Goal: Transaction & Acquisition: Purchase product/service

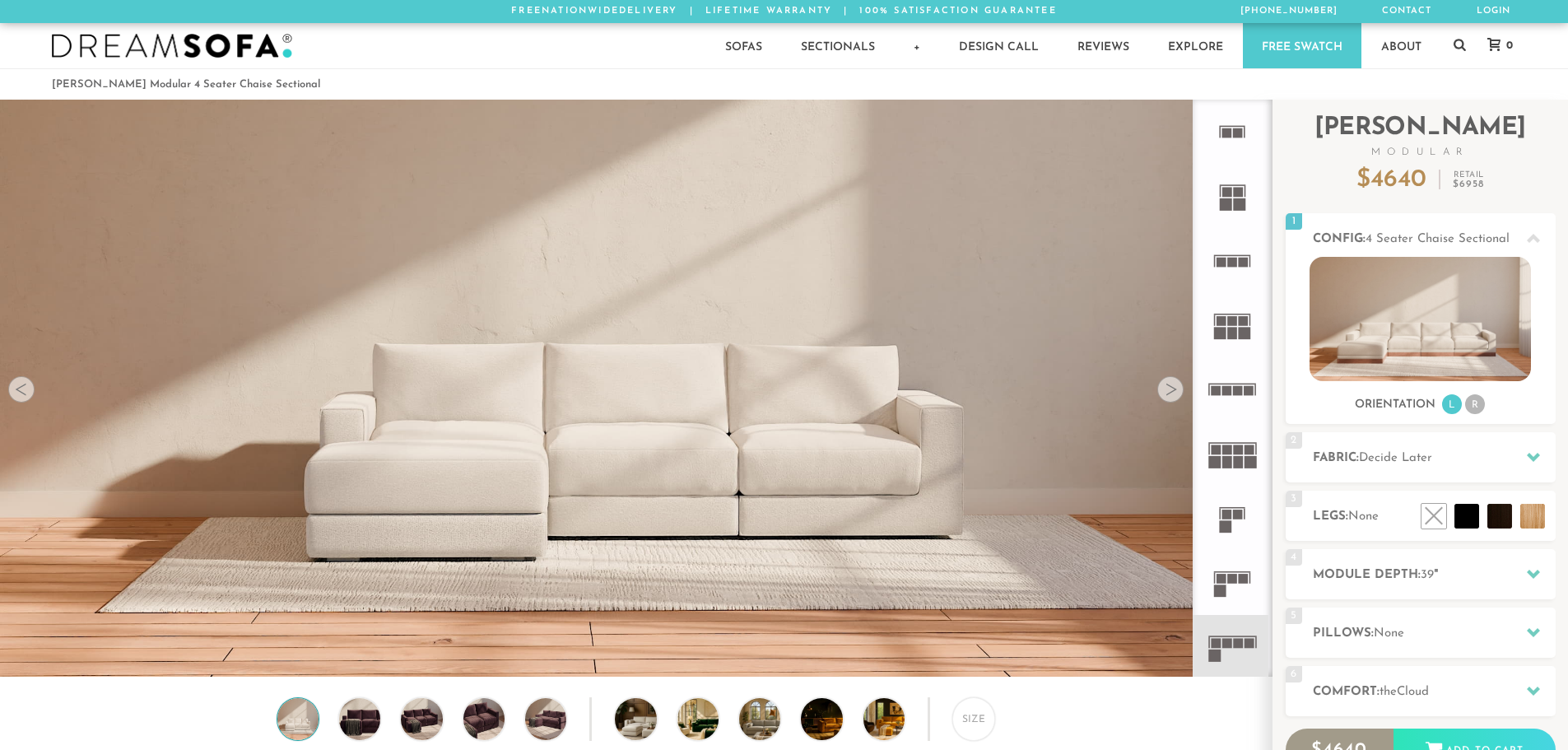
scroll to position [13, 13]
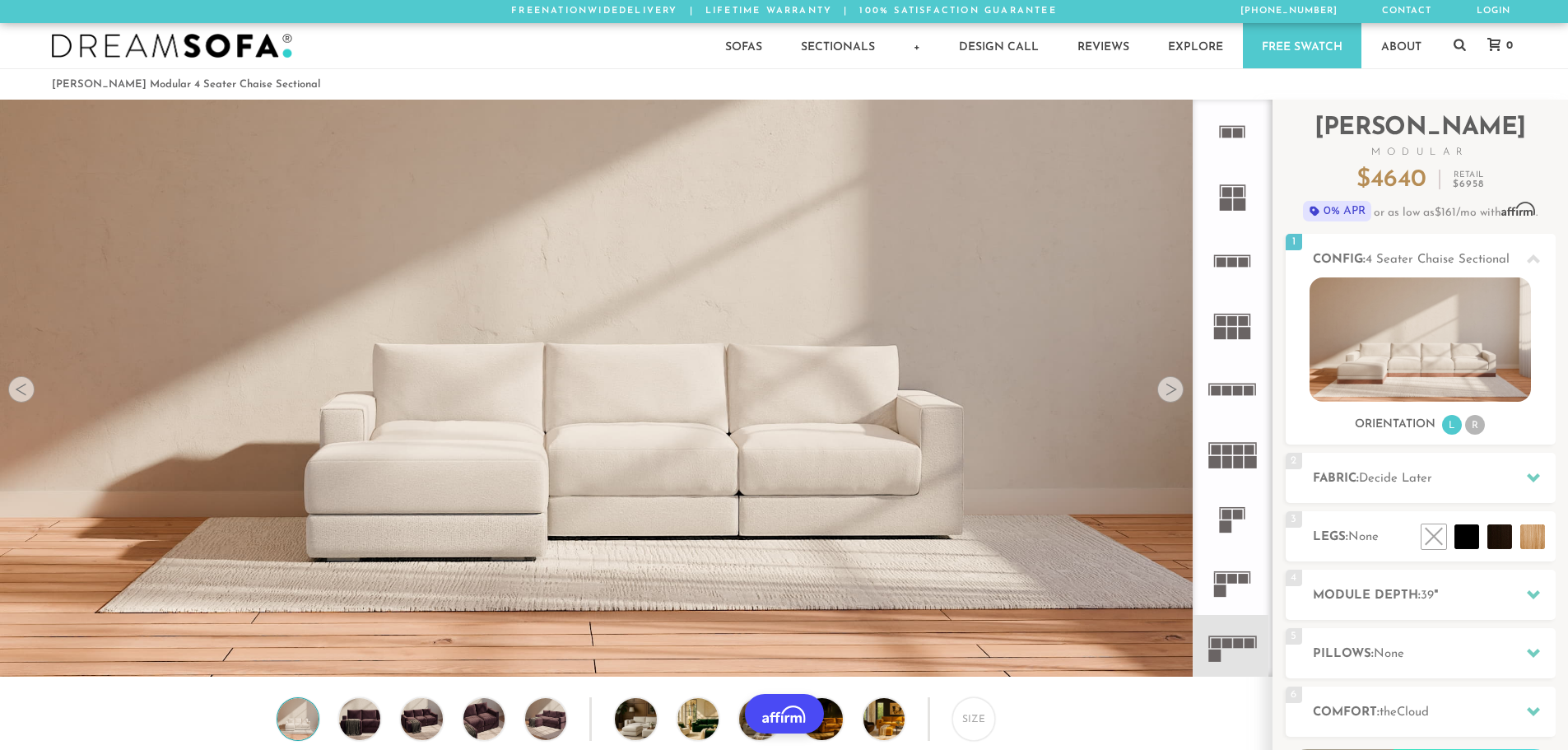
click at [1174, 391] on div at bounding box center [1170, 389] width 26 height 26
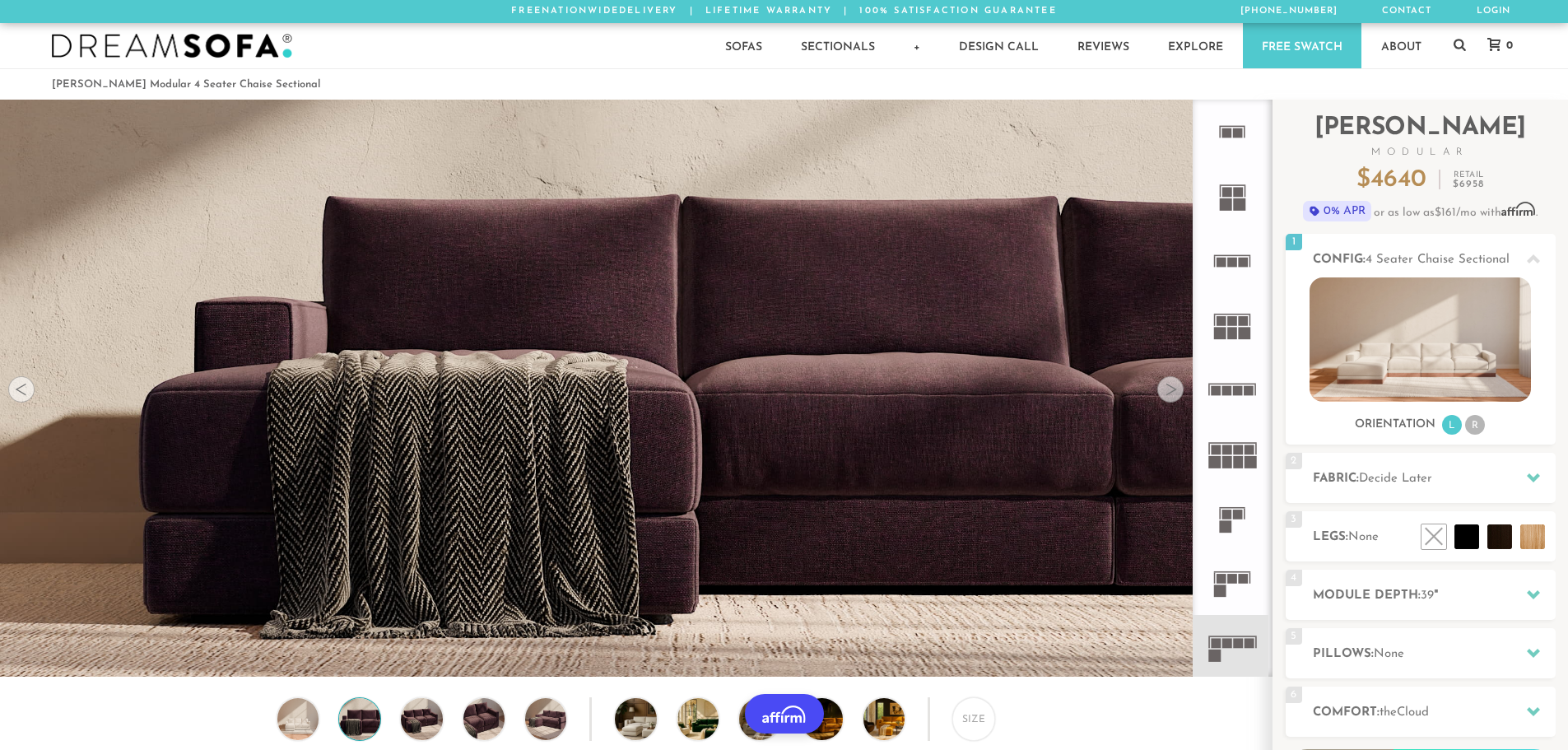
click at [1174, 391] on div at bounding box center [1170, 389] width 26 height 26
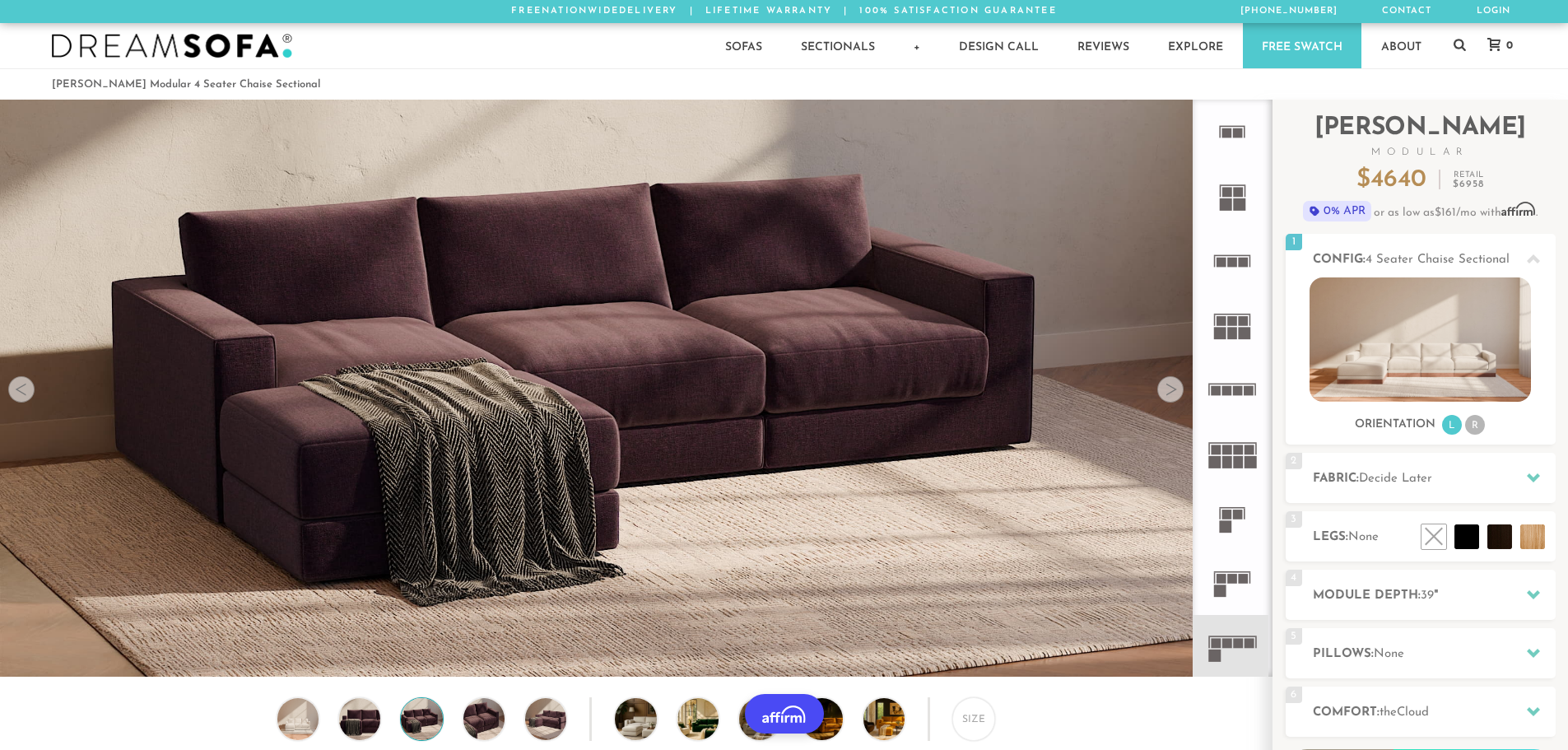
click at [1174, 391] on div at bounding box center [1170, 389] width 26 height 26
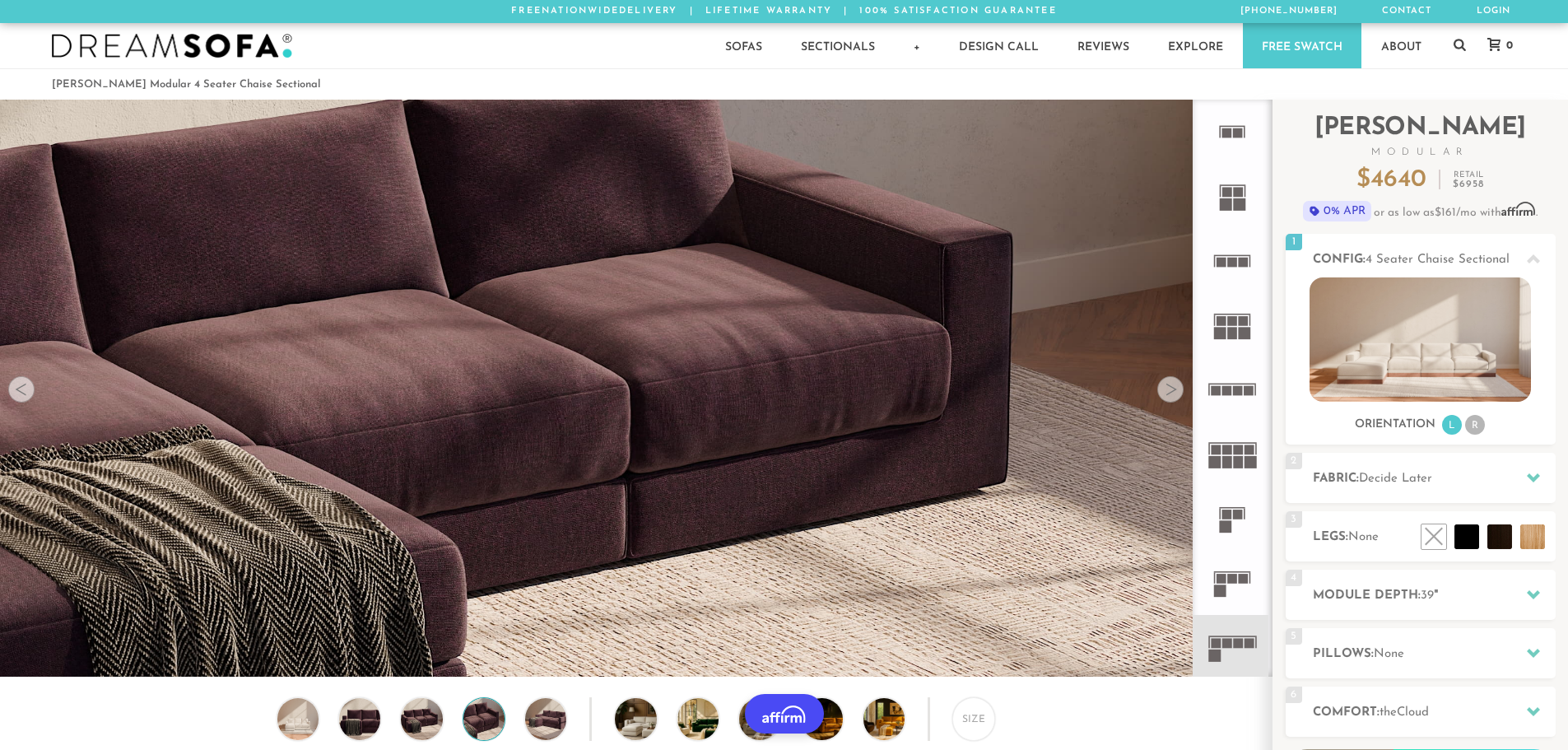
click at [1174, 391] on div at bounding box center [1170, 389] width 26 height 26
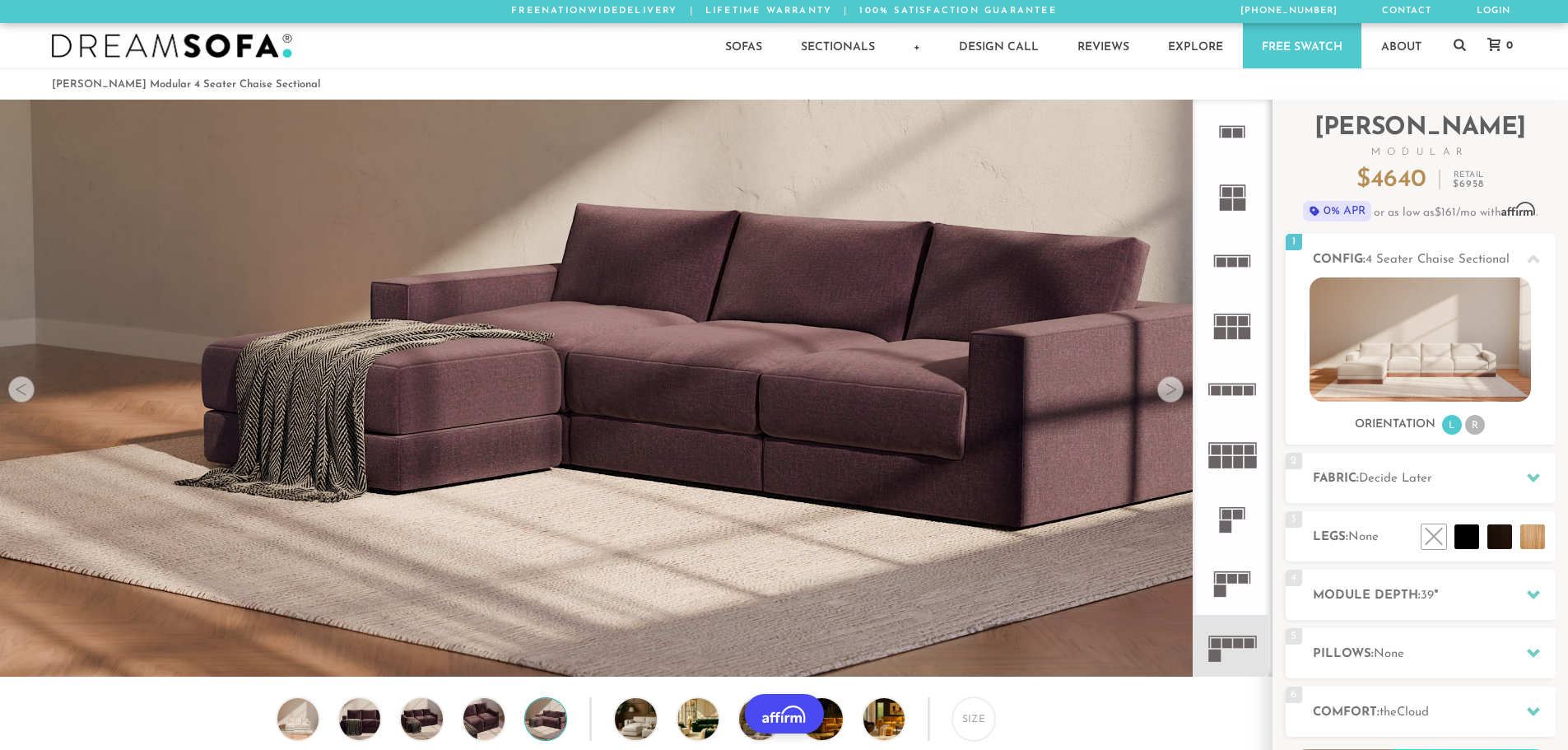
click at [1174, 391] on div at bounding box center [1170, 389] width 26 height 26
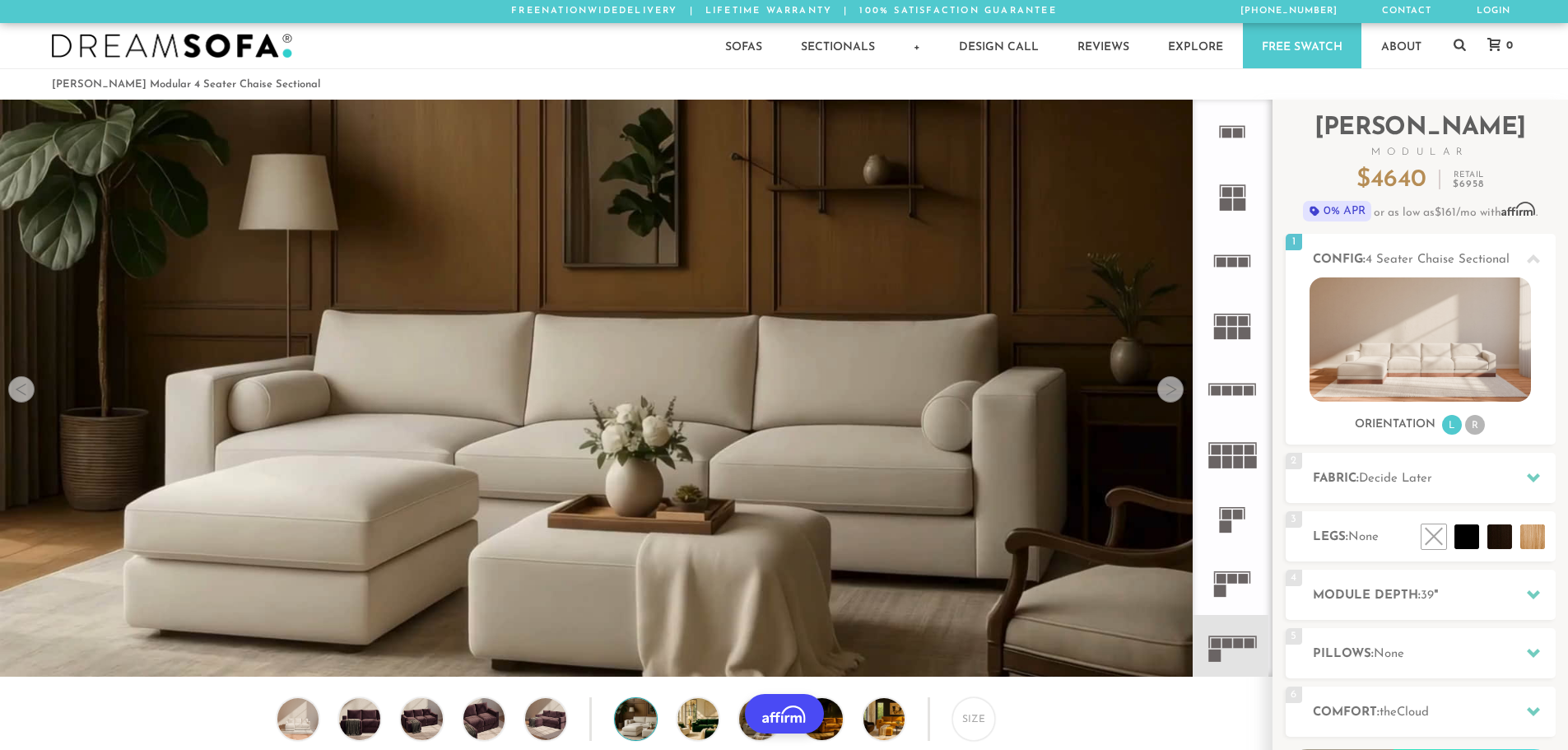
click at [1174, 391] on div at bounding box center [1170, 389] width 26 height 26
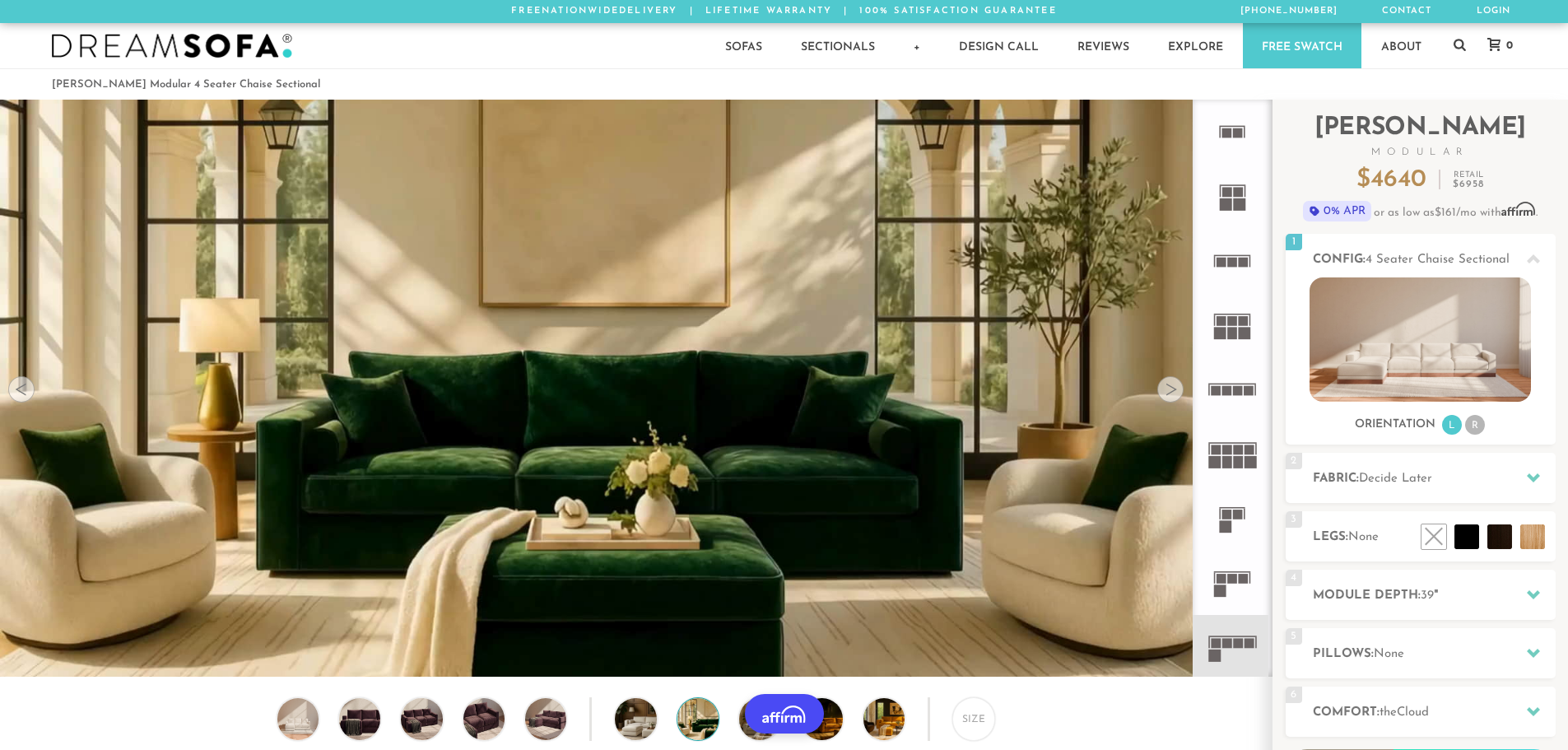
click at [1174, 392] on div at bounding box center [1170, 389] width 26 height 26
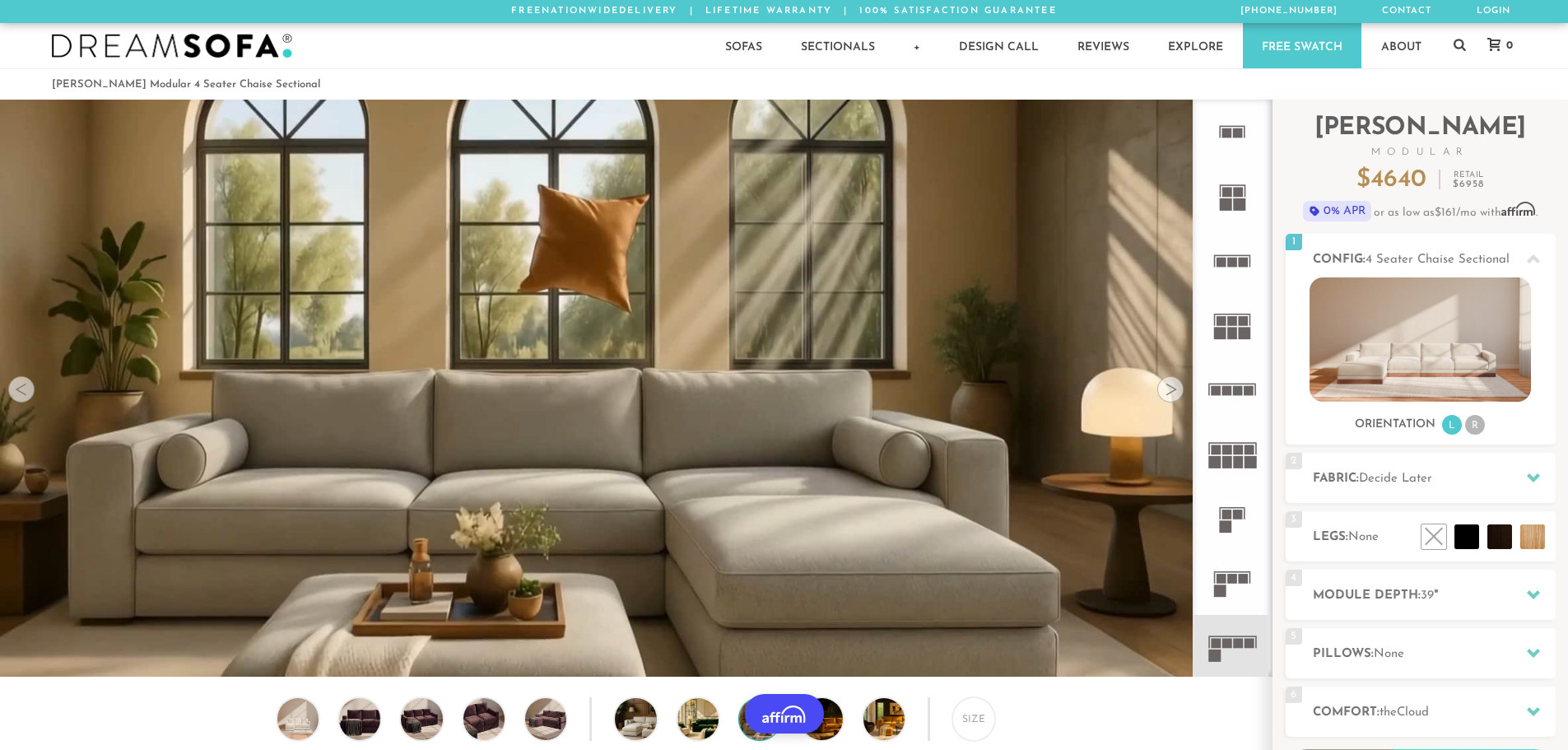
click at [1174, 392] on div at bounding box center [1170, 389] width 26 height 26
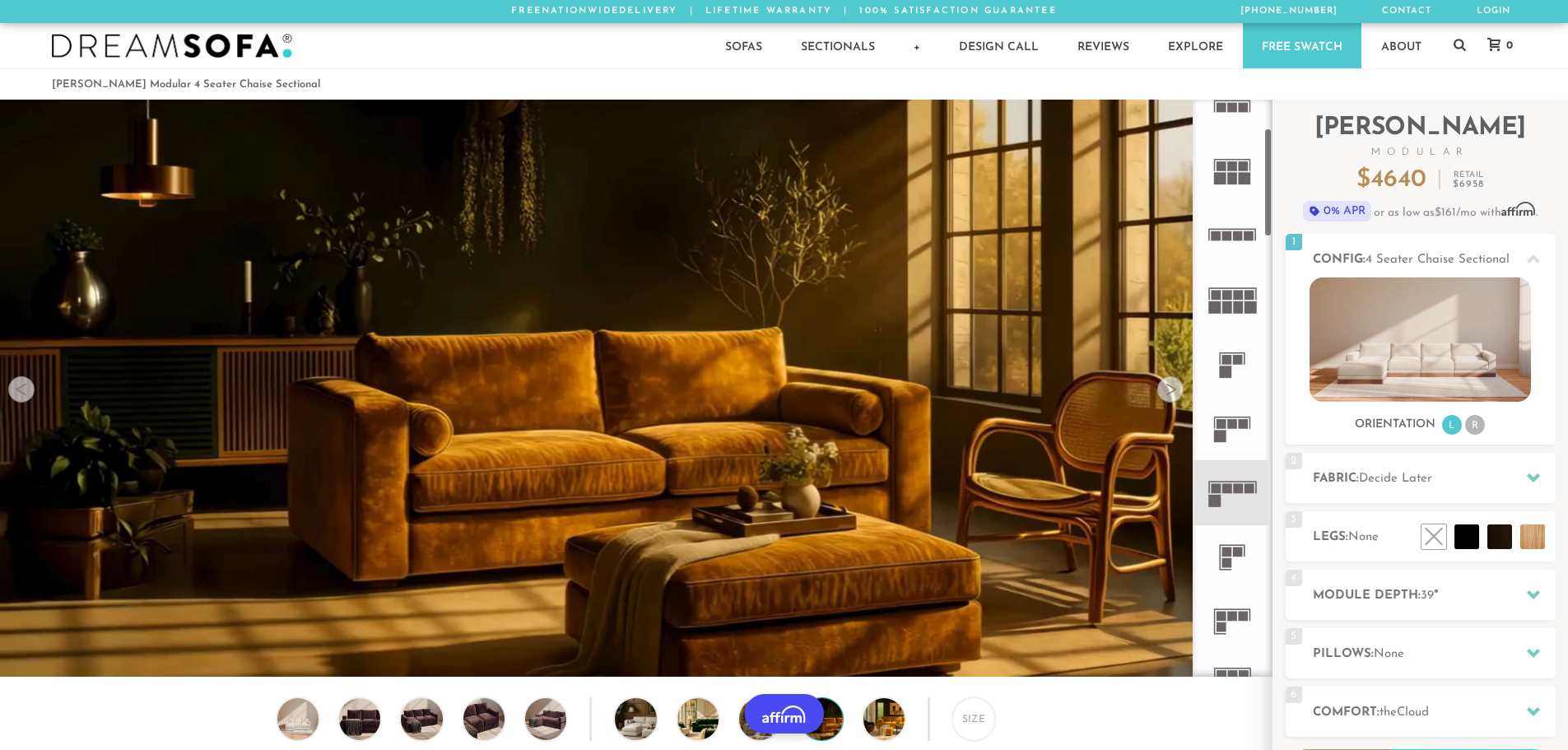
scroll to position [164, 0]
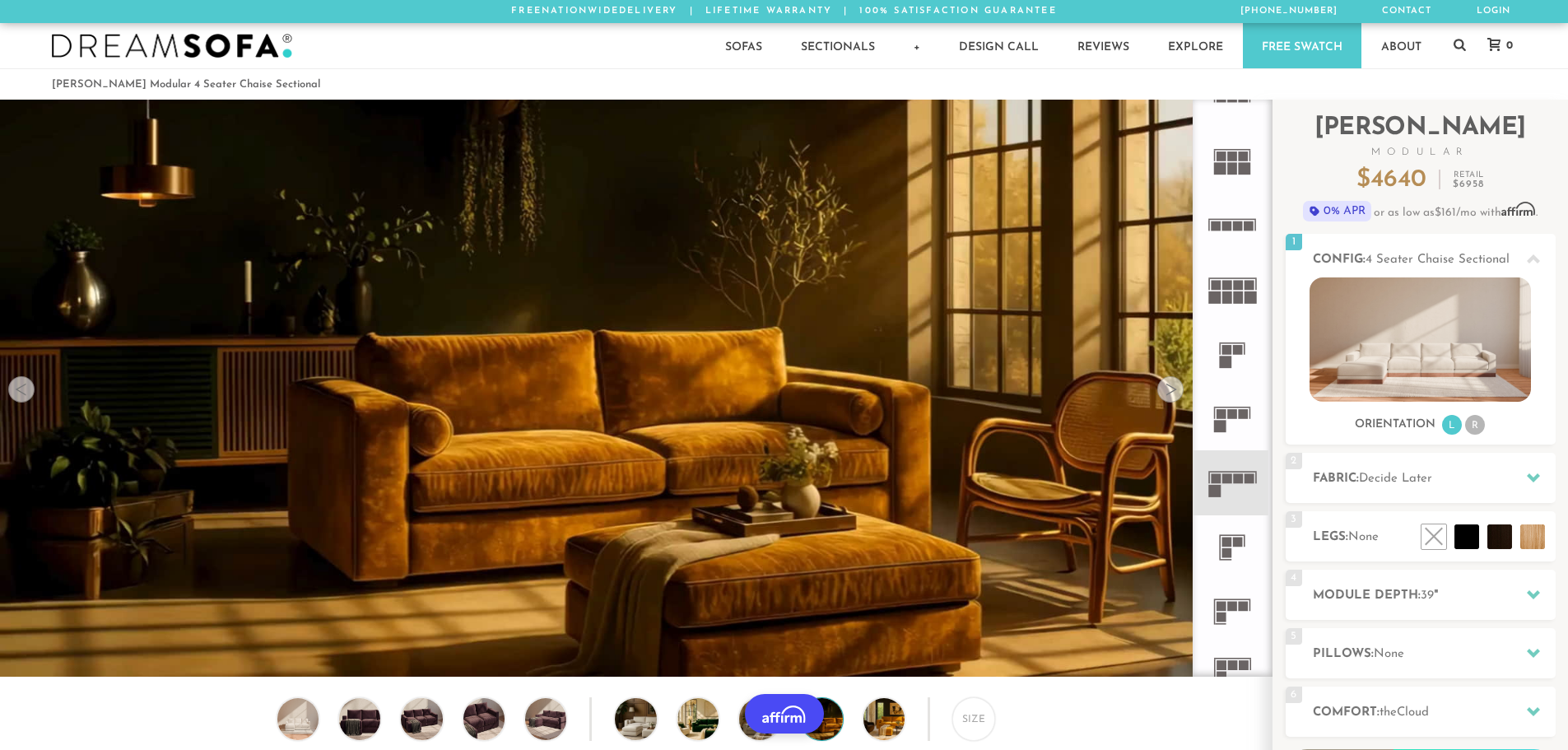
click at [1232, 419] on rect at bounding box center [1233, 414] width 10 height 10
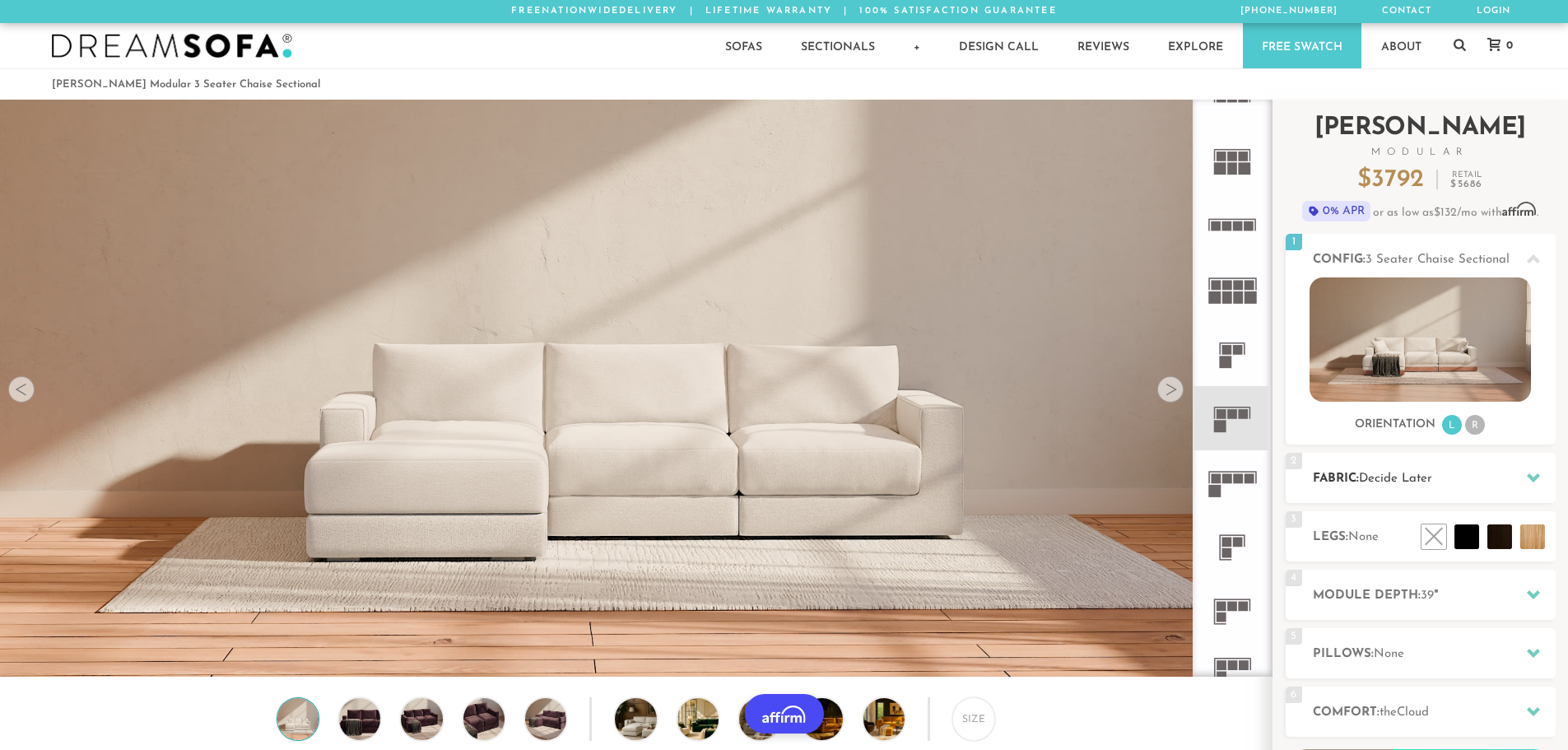
drag, startPoint x: 1537, startPoint y: 481, endPoint x: 1514, endPoint y: 482, distance: 23.0
click at [1517, 482] on div at bounding box center [1533, 478] width 35 height 34
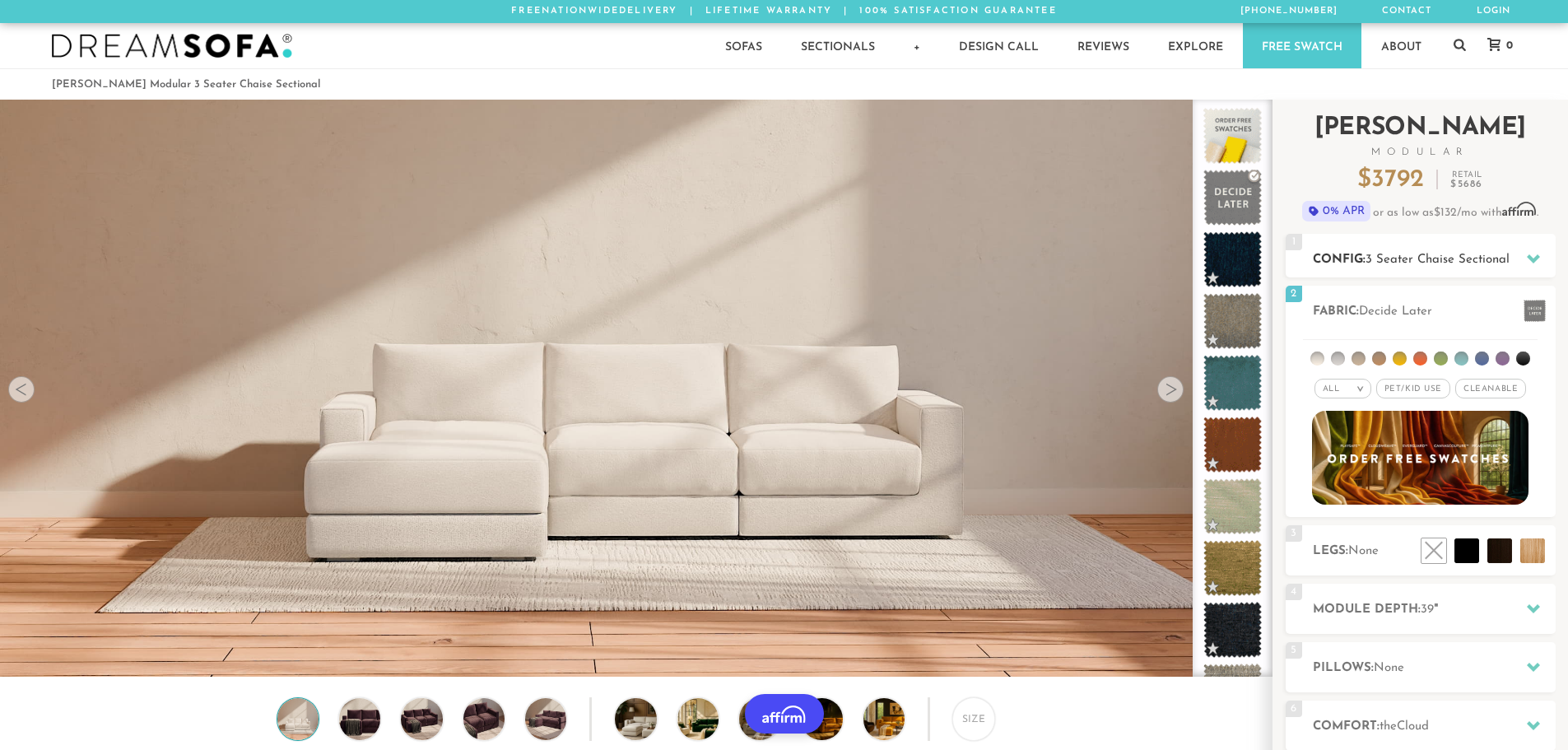
click at [1363, 257] on h2 "Config: 3 Seater Chaise Sectional" at bounding box center [1434, 260] width 243 height 19
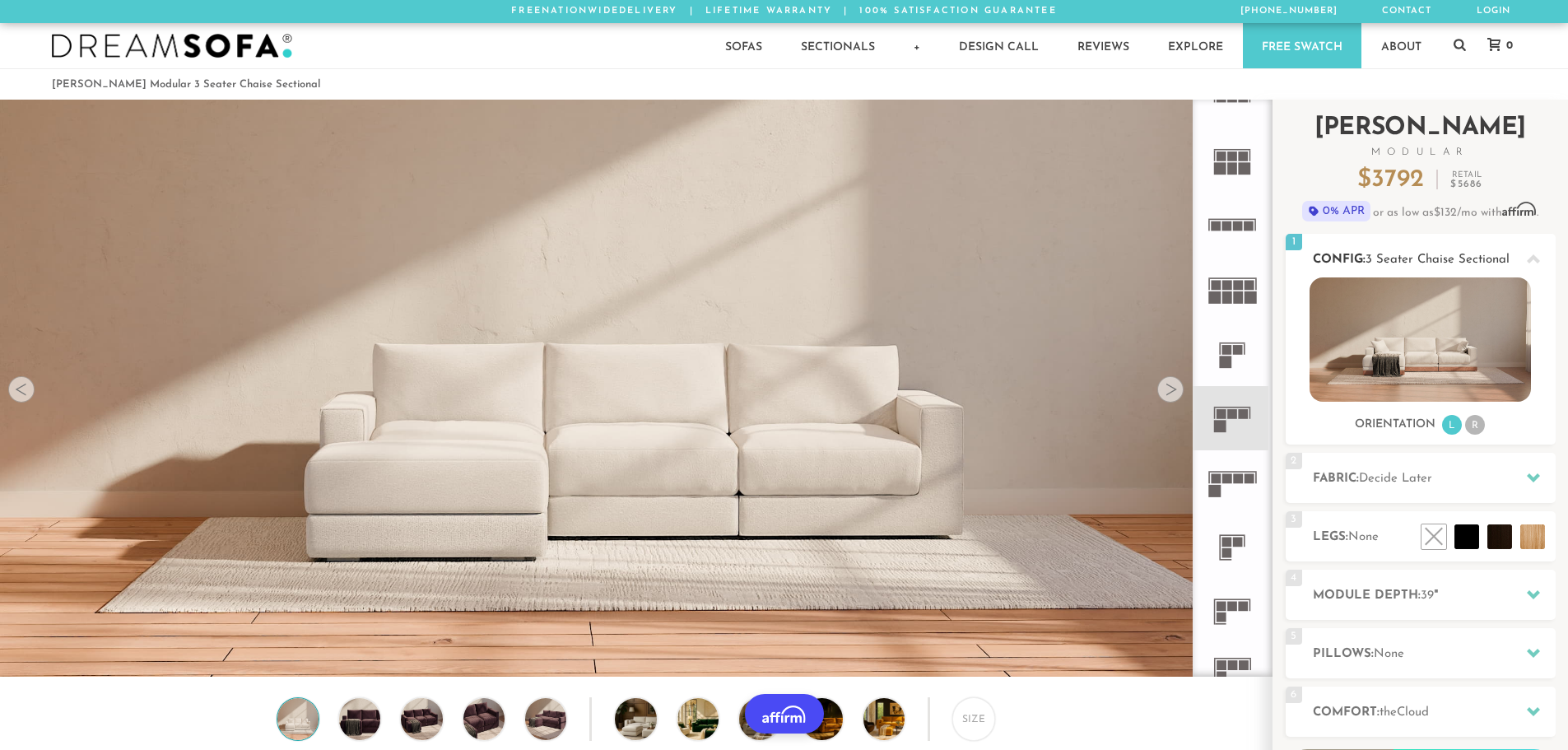
click at [1473, 427] on li "R" at bounding box center [1475, 424] width 20 height 20
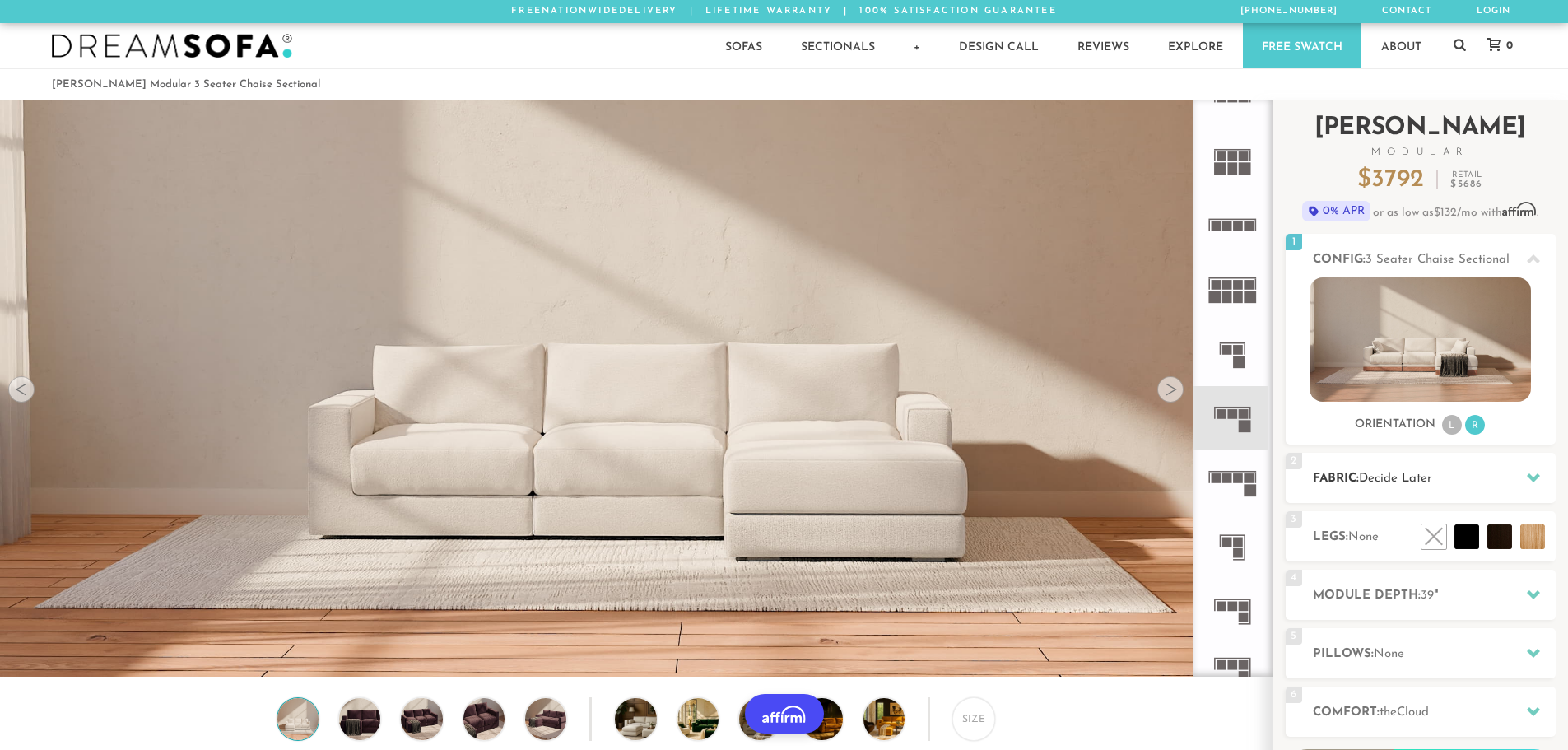
click at [1538, 479] on icon at bounding box center [1533, 477] width 13 height 13
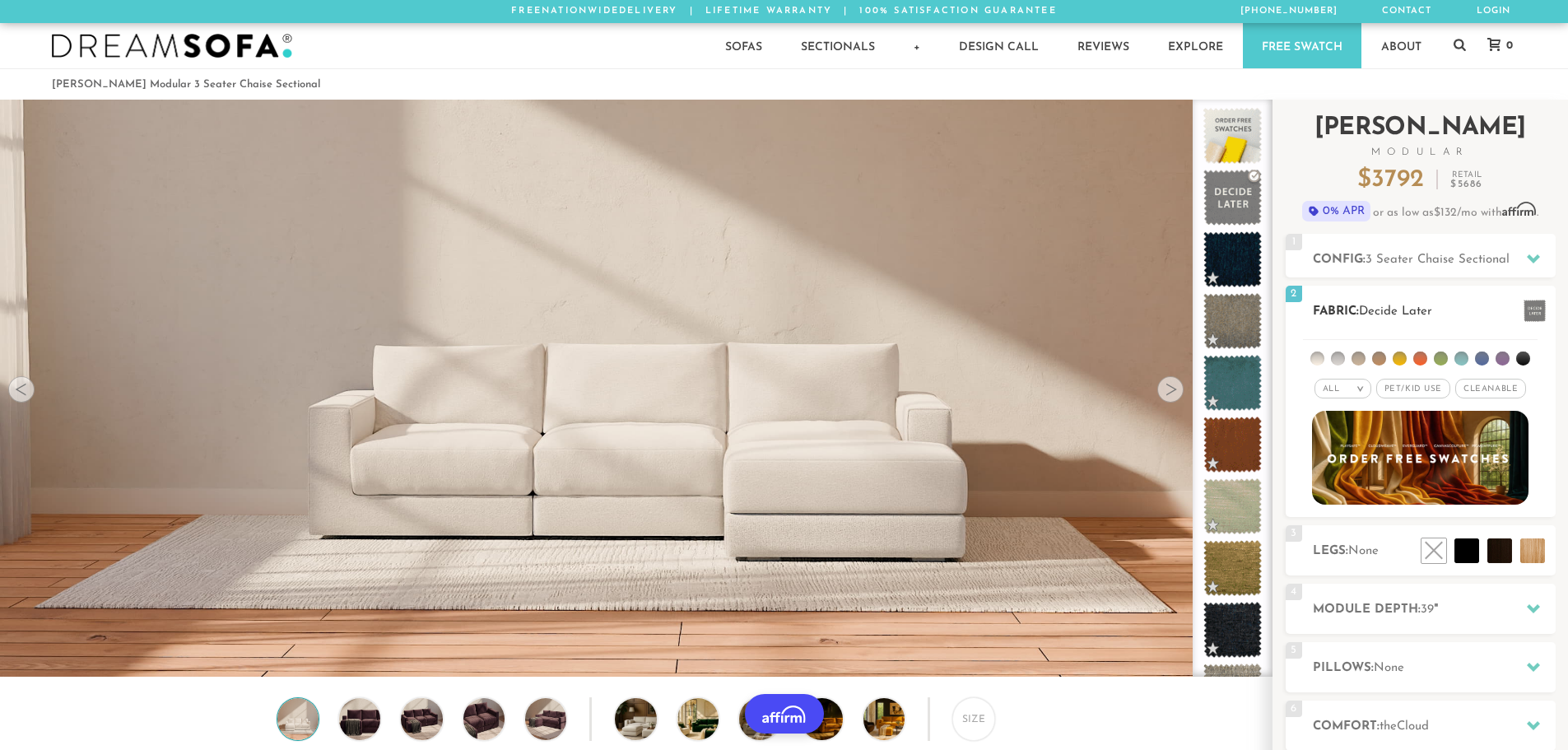
click at [1402, 360] on li at bounding box center [1399, 358] width 14 height 14
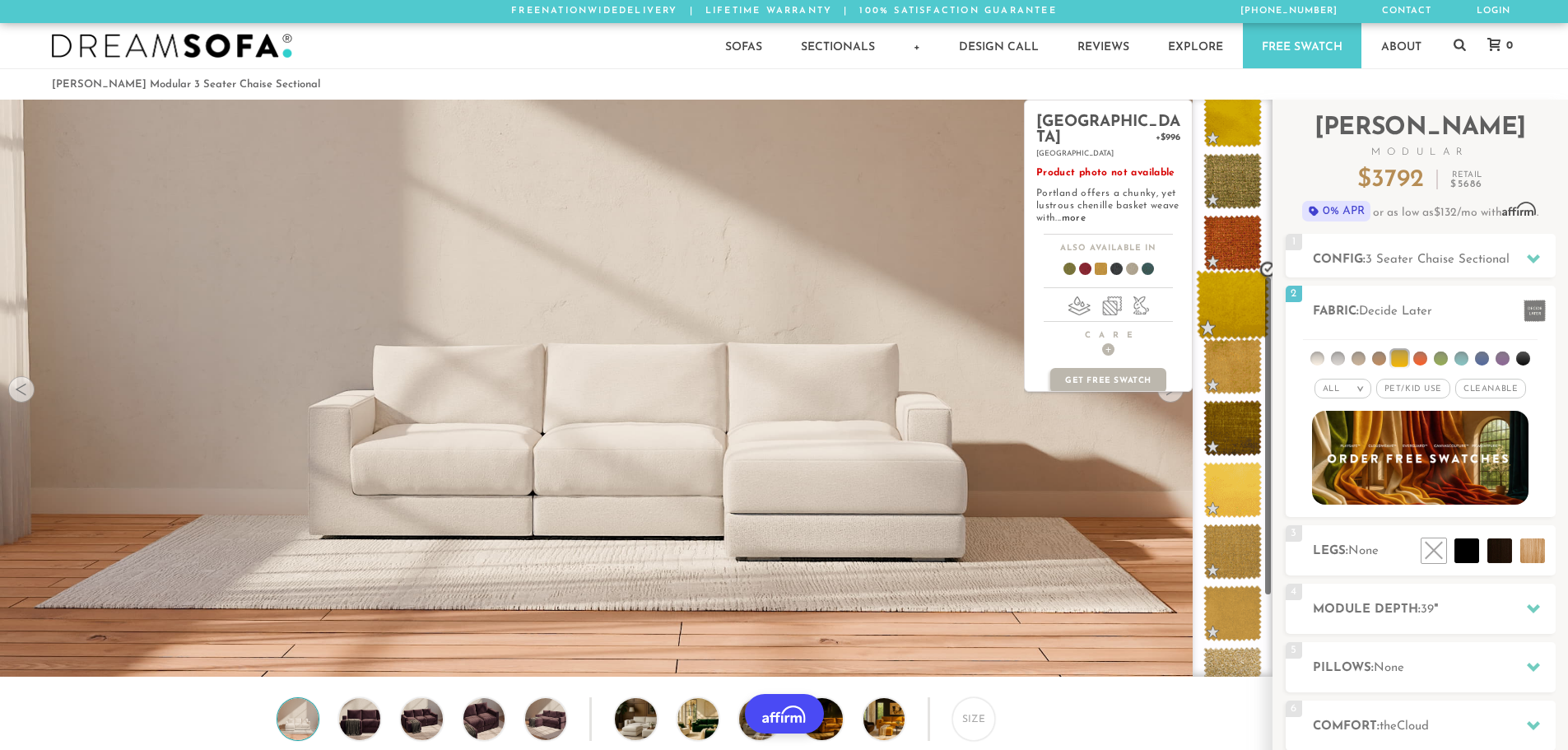
scroll to position [330, 0]
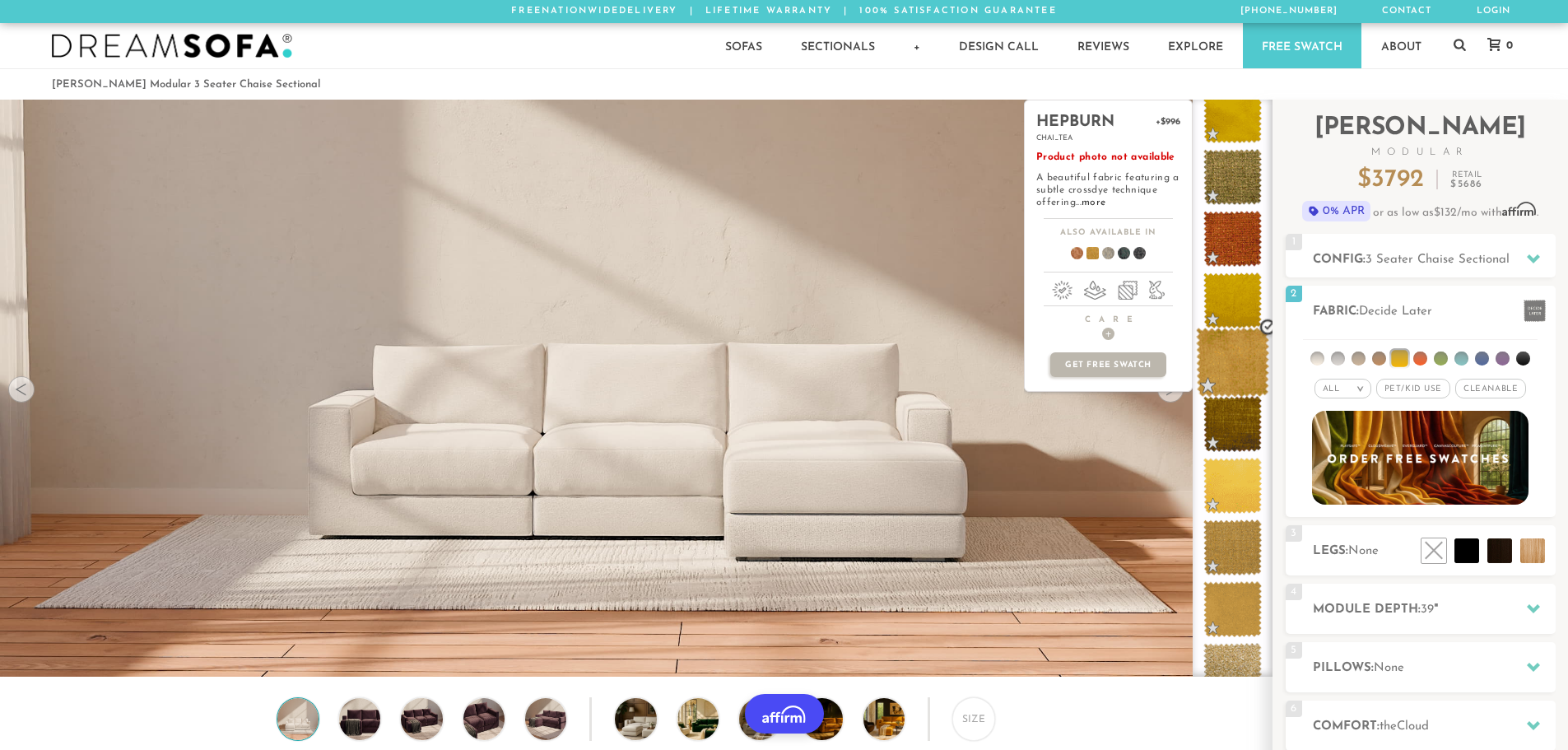
click at [1232, 361] on span at bounding box center [1233, 362] width 73 height 70
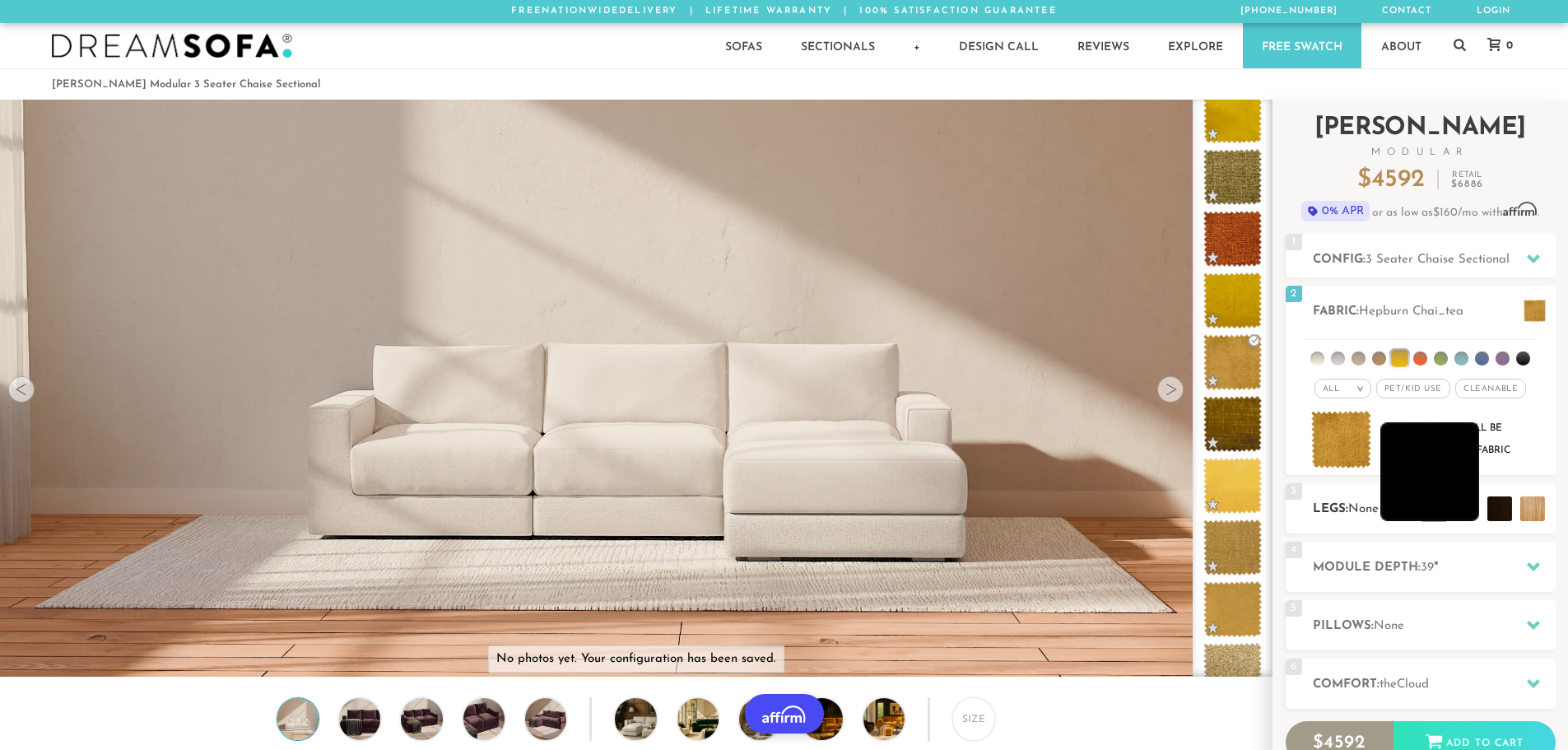
click at [1461, 512] on li at bounding box center [1430, 472] width 99 height 99
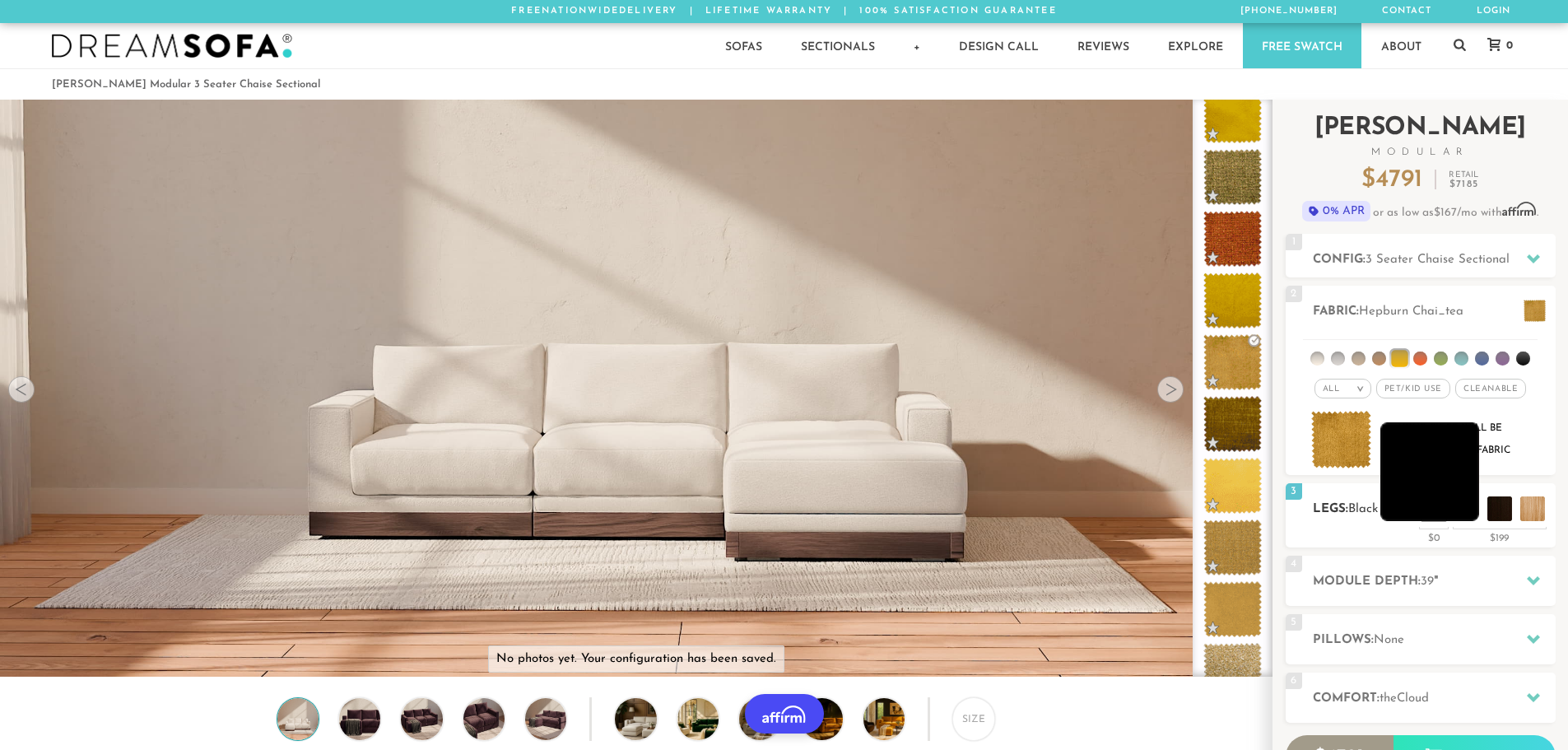
click at [1450, 502] on li at bounding box center [1430, 472] width 99 height 99
click at [1500, 506] on li at bounding box center [1463, 472] width 99 height 99
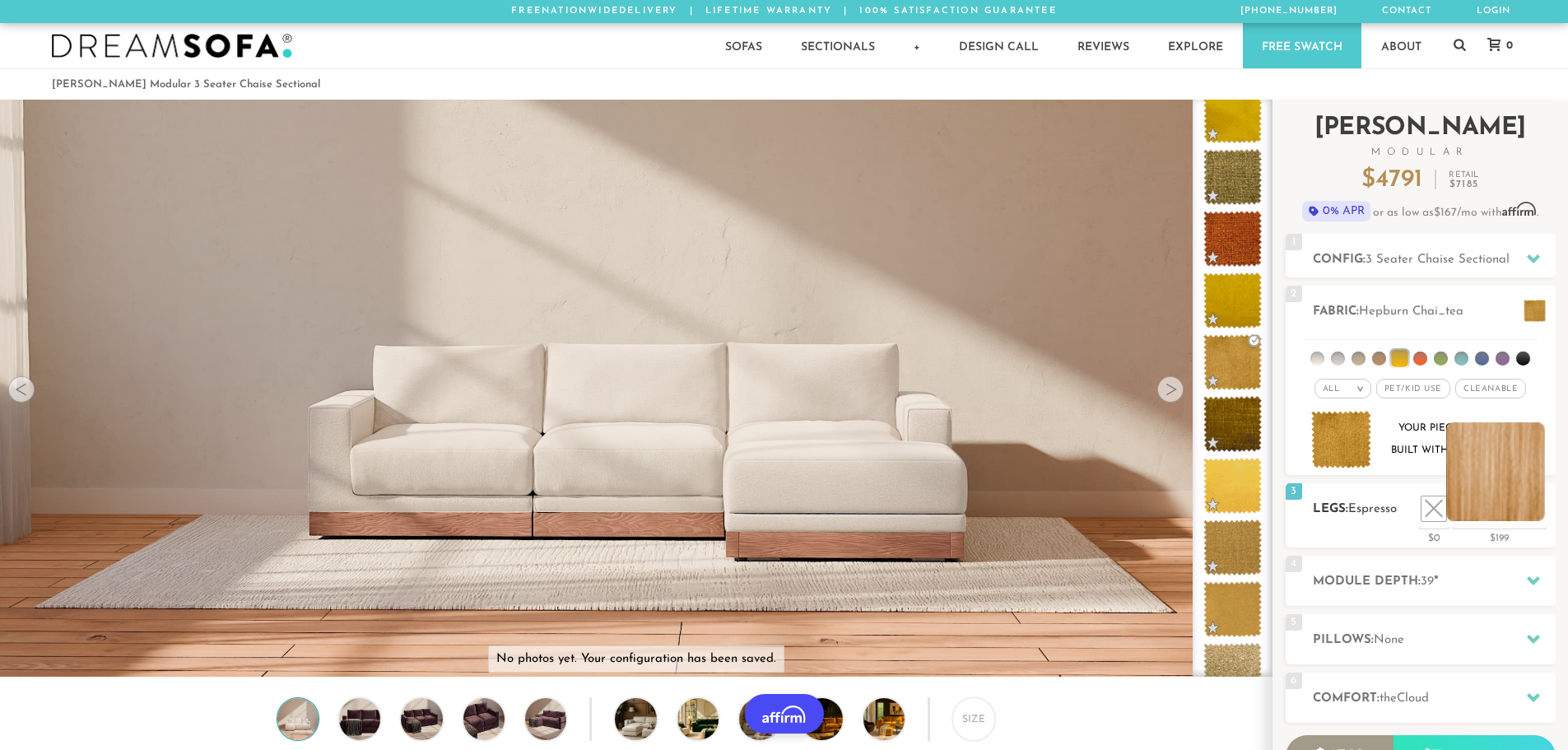
click at [1504, 488] on li at bounding box center [1496, 472] width 99 height 99
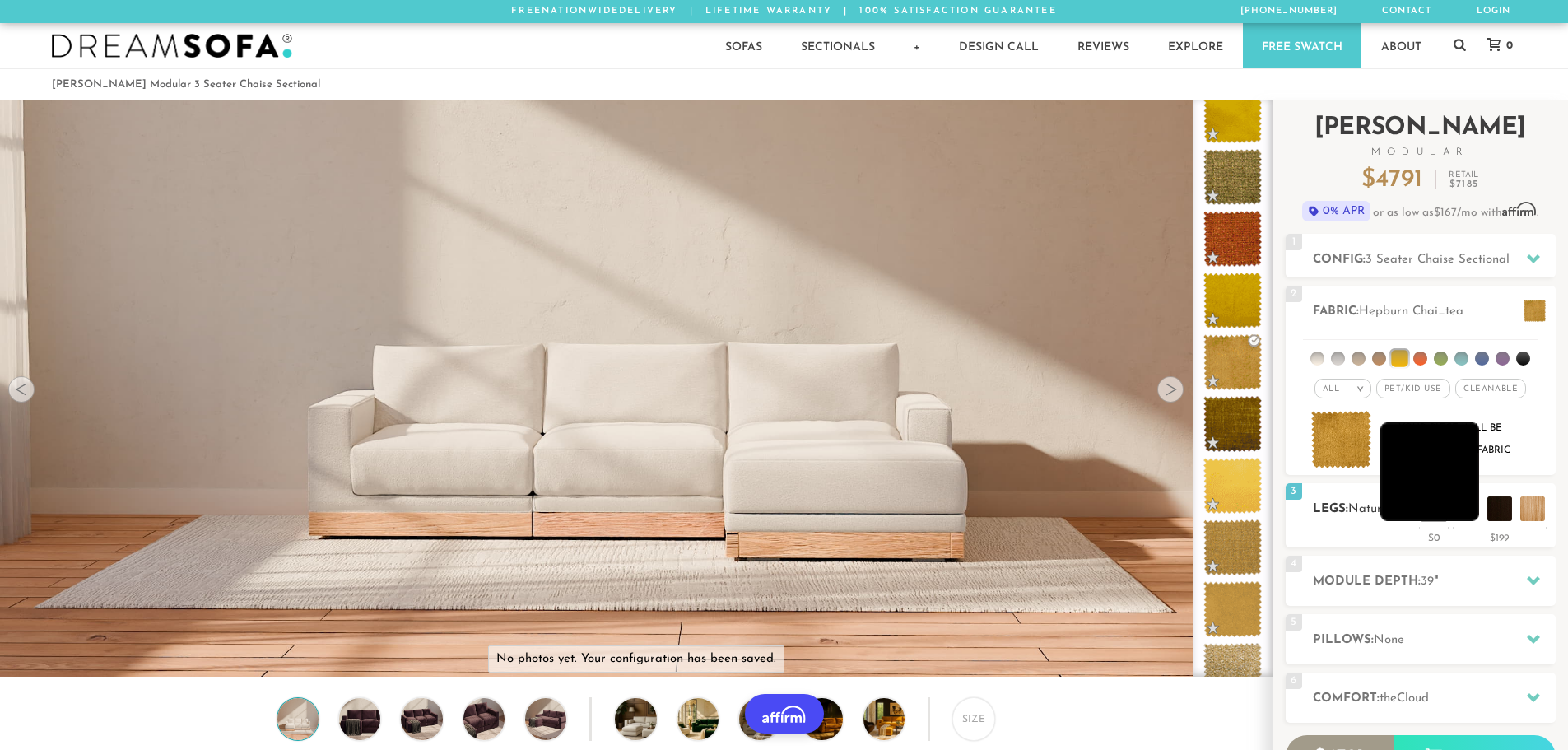
click at [1448, 496] on li at bounding box center [1430, 472] width 99 height 99
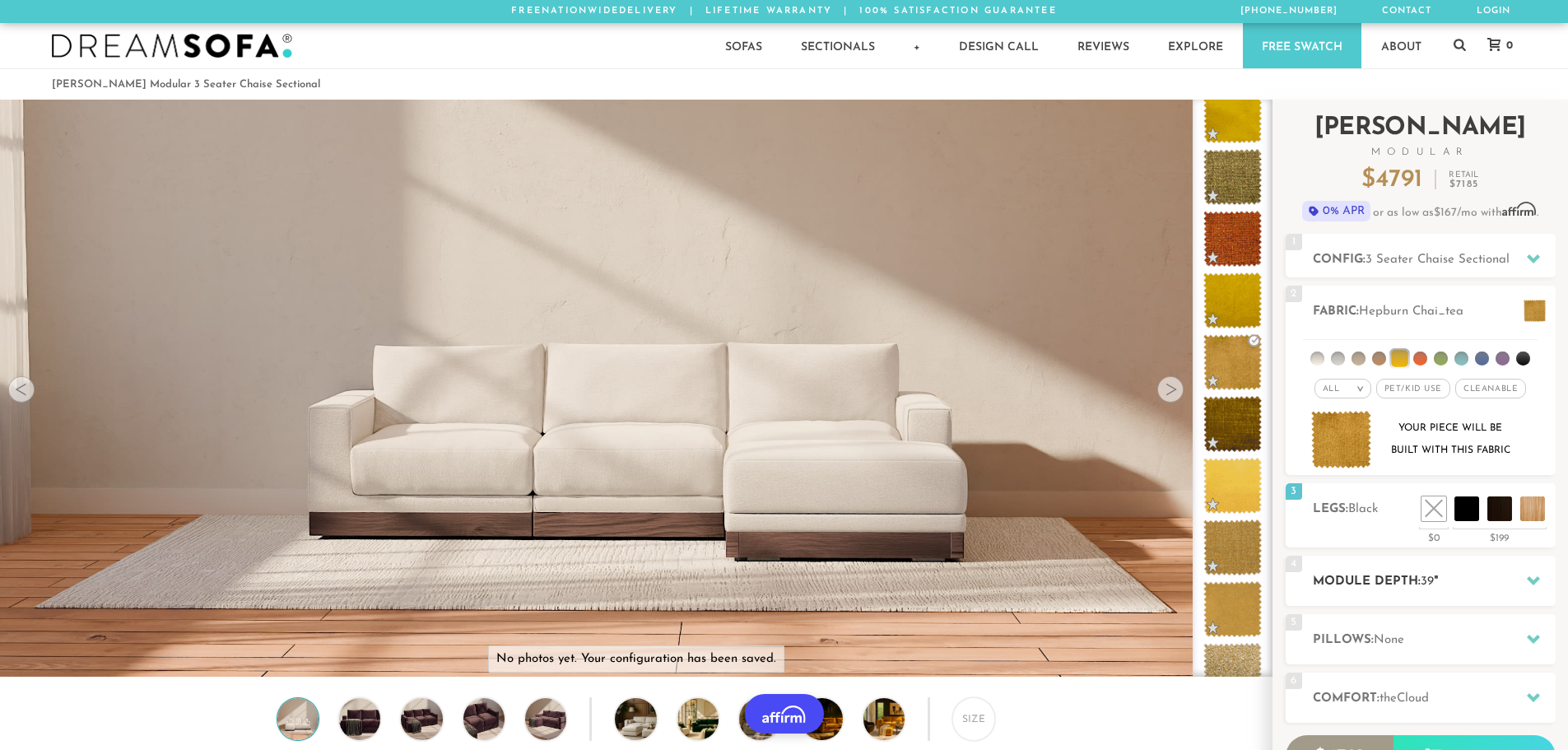
click at [1462, 578] on h2 "Module Depth: 39 "" at bounding box center [1434, 582] width 243 height 19
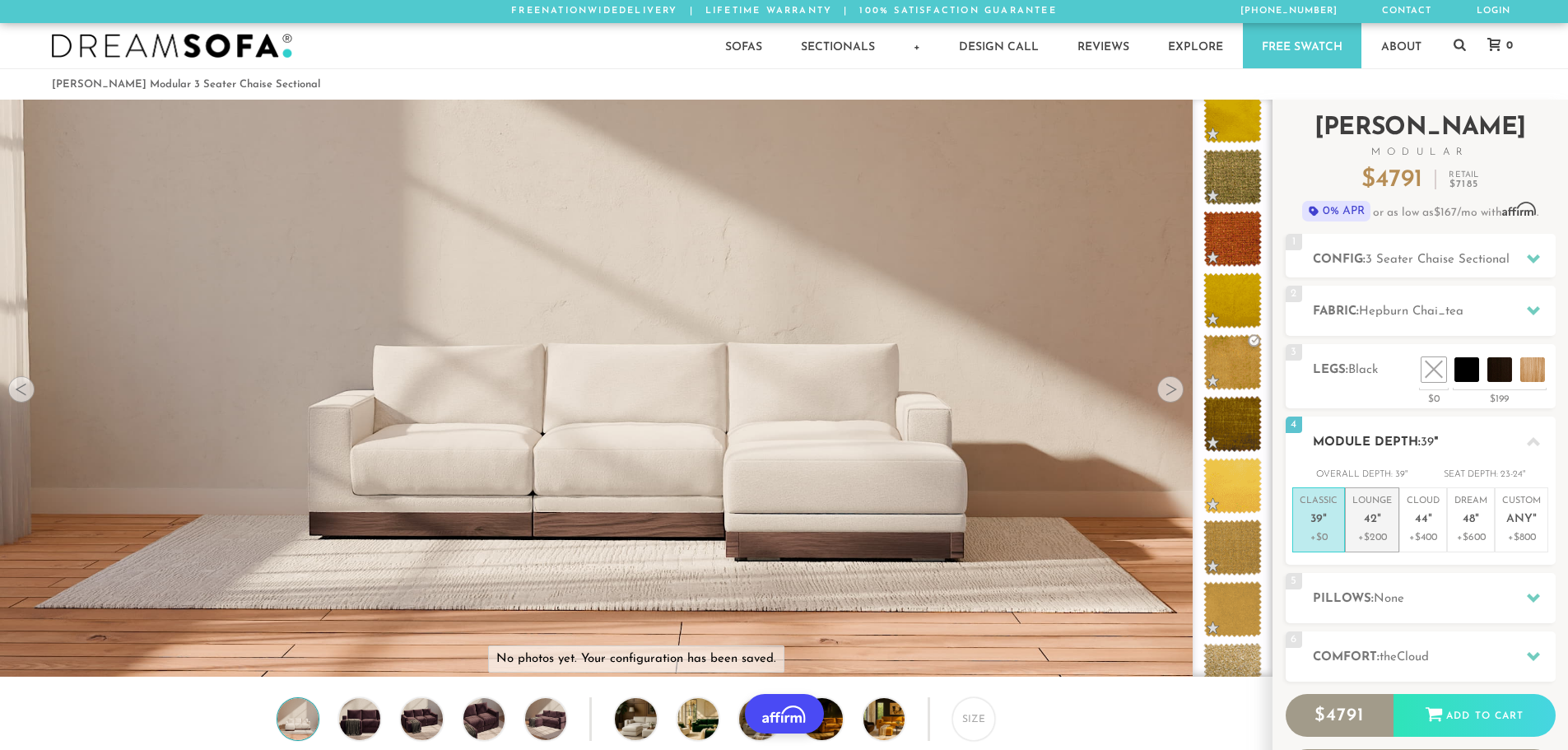
click at [1372, 536] on p "+$200" at bounding box center [1372, 538] width 39 height 15
click at [1479, 596] on h2 "Pillows: None" at bounding box center [1434, 599] width 243 height 19
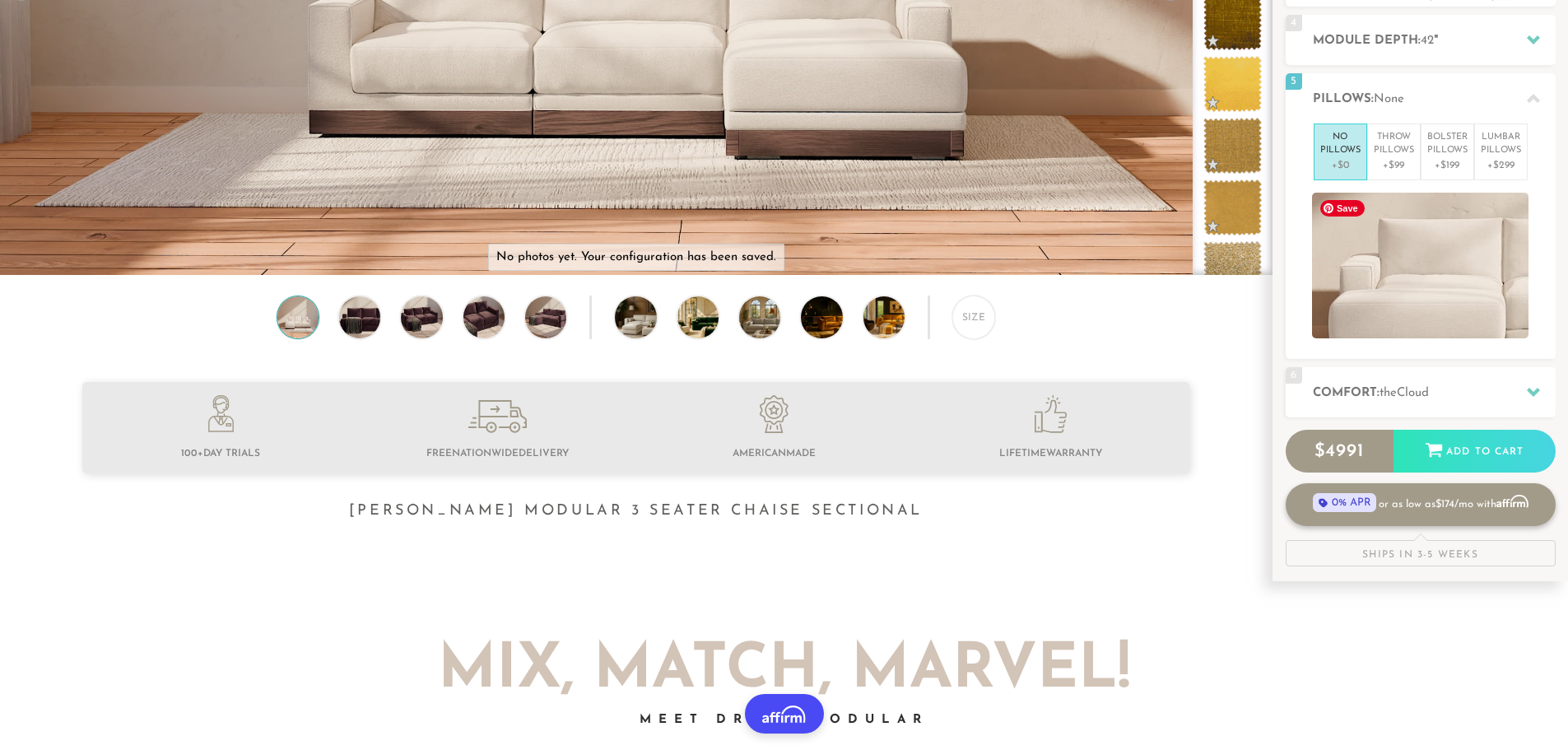
scroll to position [412, 0]
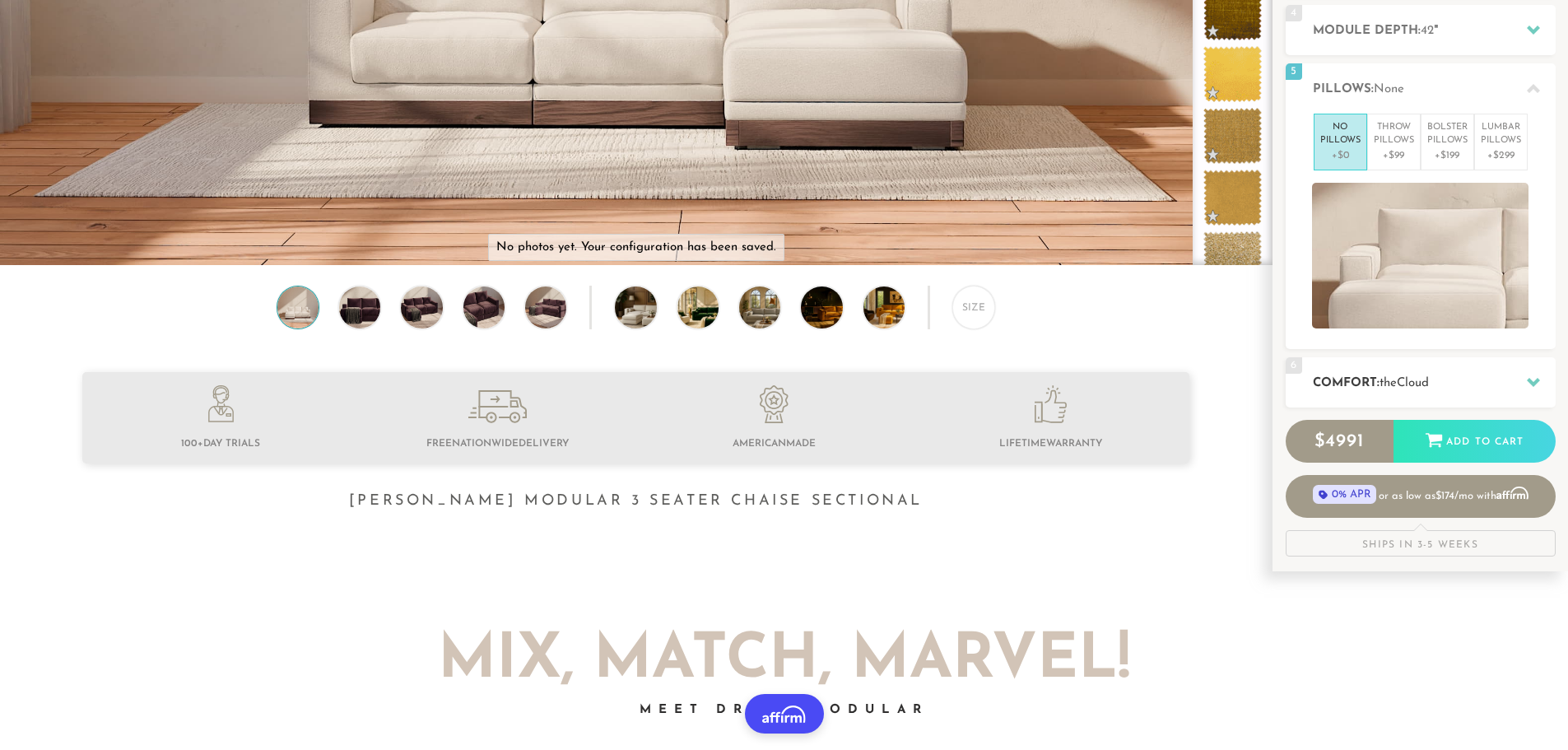
click at [1454, 378] on h2 "Comfort: the Cloud" at bounding box center [1434, 383] width 243 height 19
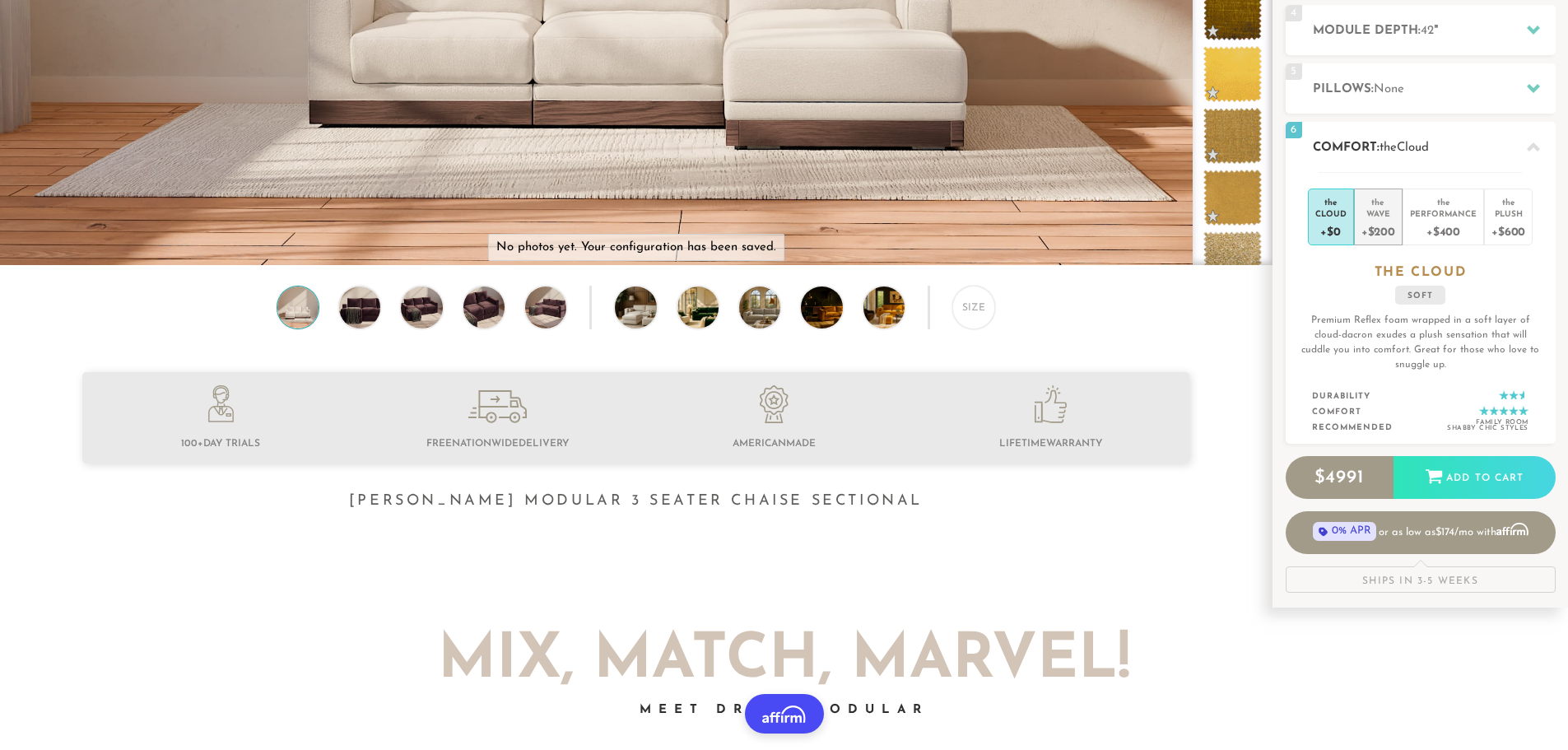
click at [1380, 218] on div "Wave" at bounding box center [1378, 213] width 34 height 11
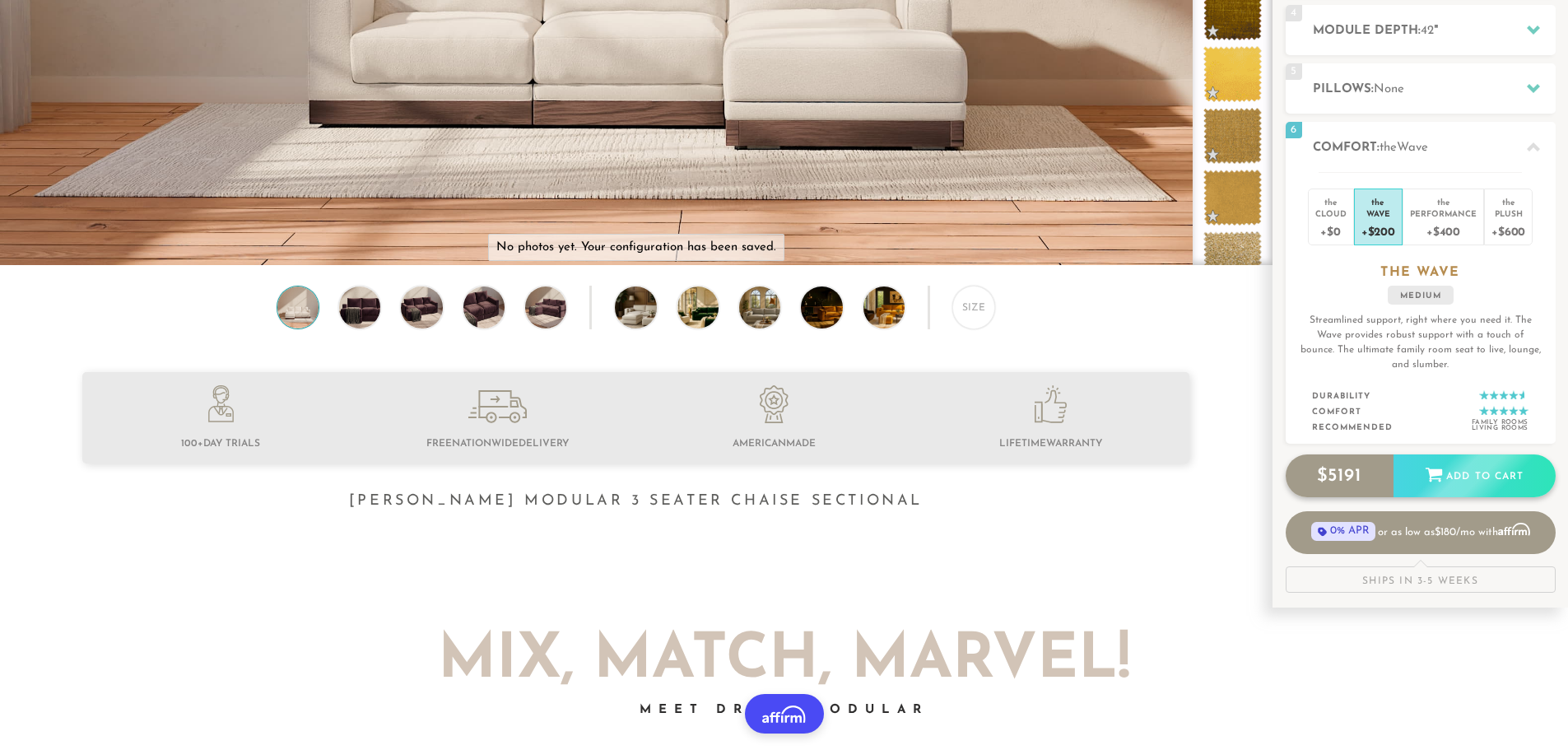
click at [1454, 477] on div "Add to Cart" at bounding box center [1475, 477] width 162 height 45
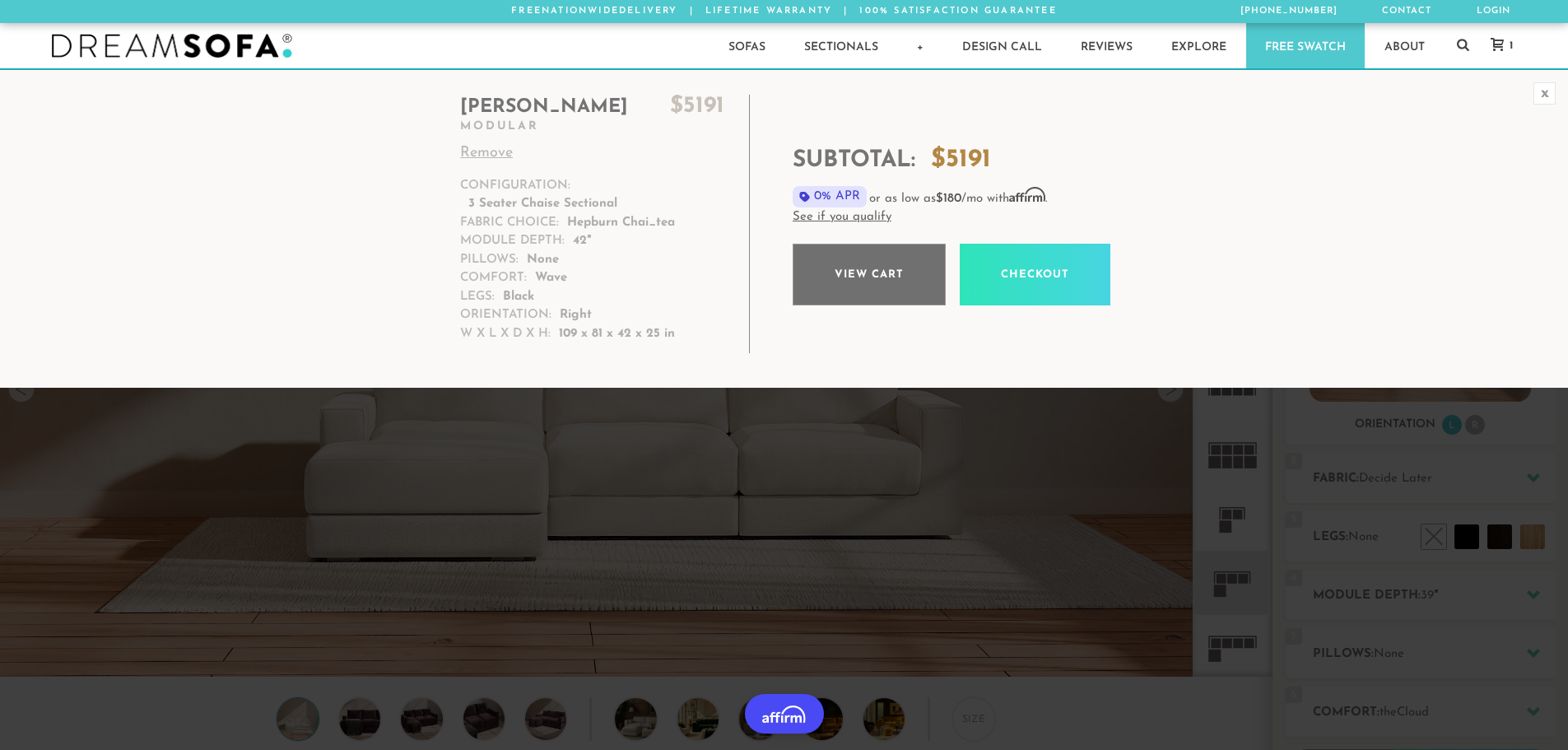
click at [880, 277] on link "View cart" at bounding box center [869, 275] width 153 height 62
